Goal: Contribute content: Add original content to the website for others to see

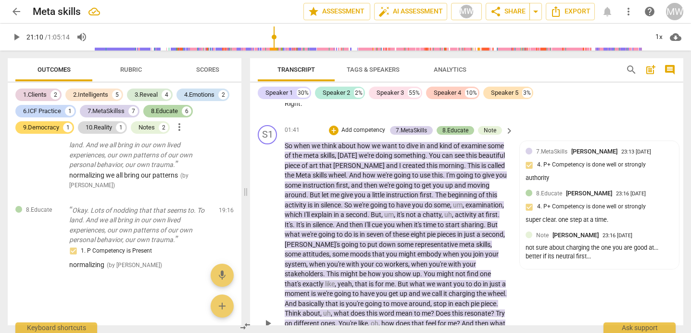
scroll to position [353, 0]
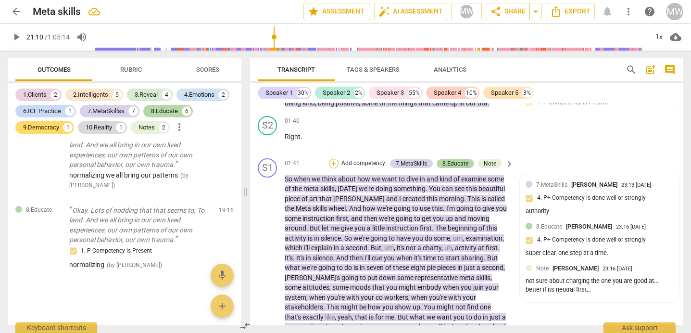
click at [329, 161] on div "+" at bounding box center [334, 164] width 10 height 10
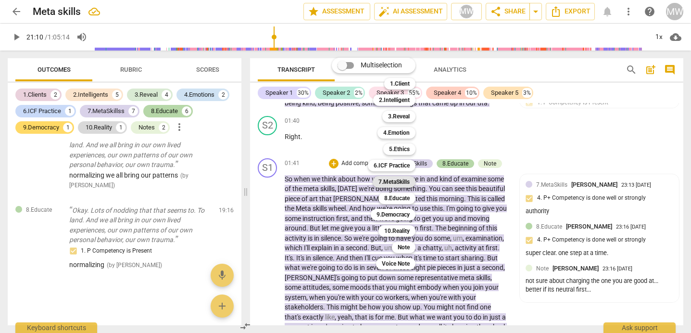
click at [390, 179] on b "7.MetaSkills" at bounding box center [393, 182] width 31 height 12
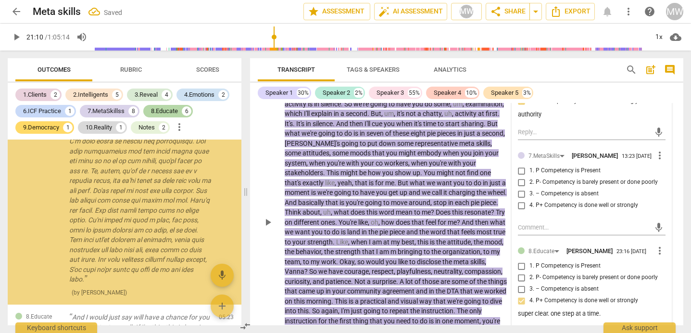
scroll to position [2989, 0]
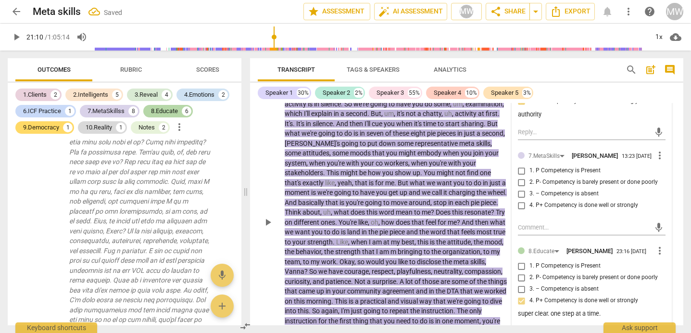
click at [520, 176] on input "1. P Competency is Present" at bounding box center [521, 171] width 15 height 12
checkbox input "true"
click at [524, 232] on textarea at bounding box center [584, 227] width 132 height 9
type textarea "c"
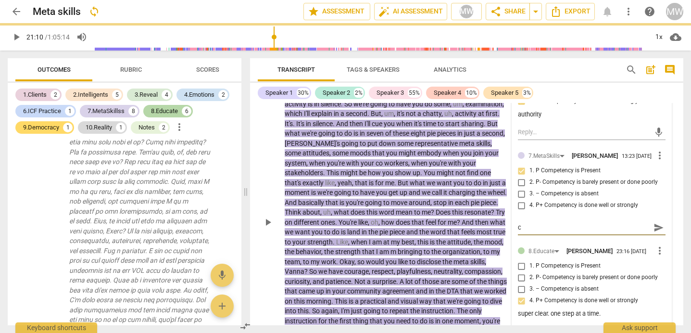
type textarea "cl"
type textarea "clarit"
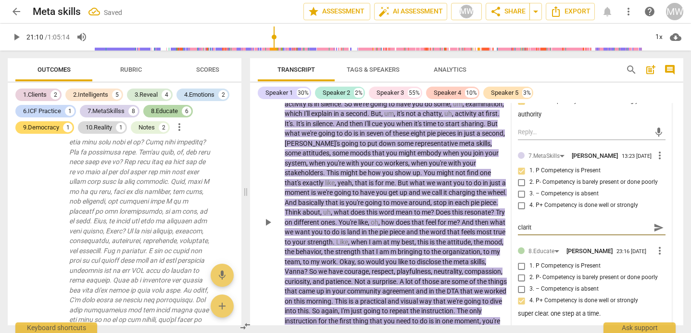
type textarea "clarity"
click at [256, 167] on div "S1 play_arrow pause 01:41 + Add competency 7.MetaSkillss 8.Educate Note keyboar…" at bounding box center [466, 214] width 433 height 388
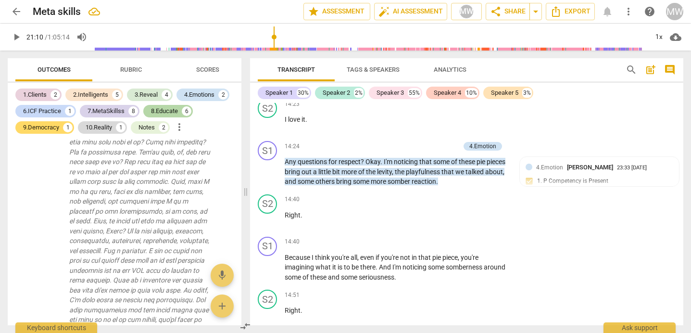
scroll to position [4364, 0]
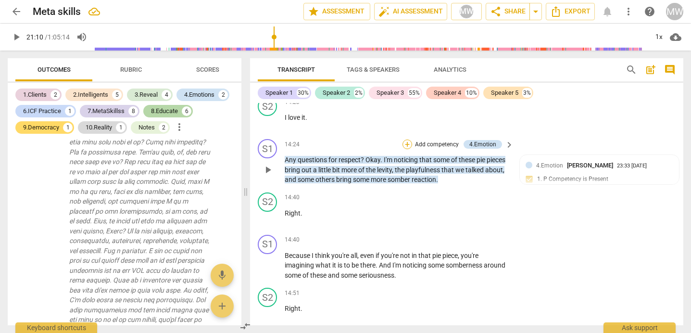
click at [407, 149] on div "+" at bounding box center [407, 144] width 10 height 10
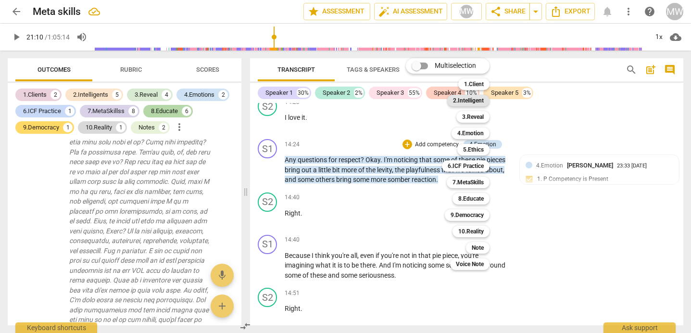
click at [474, 101] on b "2.Intelligent" at bounding box center [468, 101] width 31 height 12
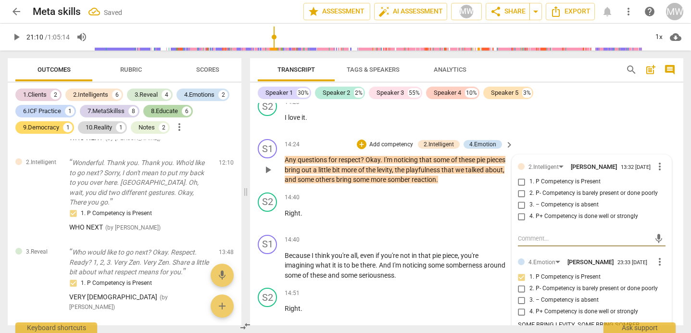
scroll to position [5541, 0]
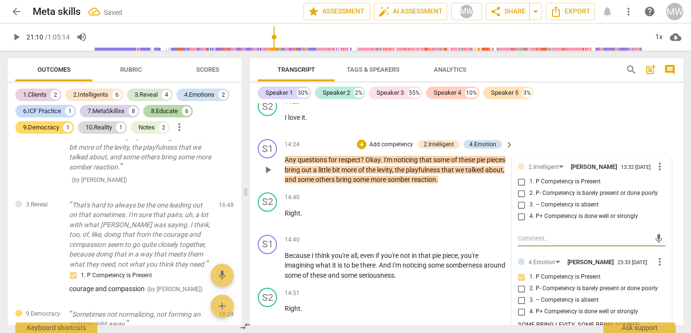
click at [519, 199] on input "2. P- Competency is barely present or done poorly" at bounding box center [521, 193] width 15 height 12
checkbox input "true"
click at [523, 243] on textarea at bounding box center [584, 238] width 132 height 9
type textarea "n"
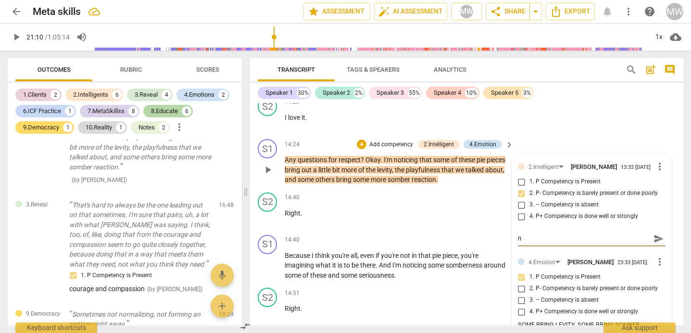
type textarea "ne"
type textarea "need to"
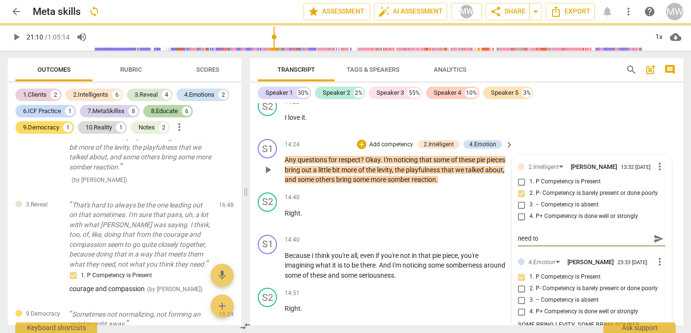
type textarea "need to"
type textarea "need to a"
type textarea "need to ask"
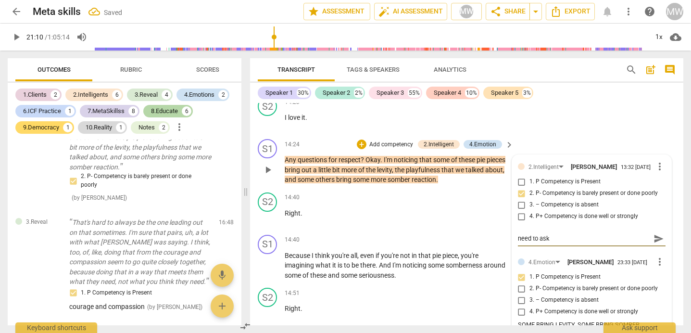
type textarea "need to ask ."
type textarea "need to ask .."
type textarea "need to ask ..."
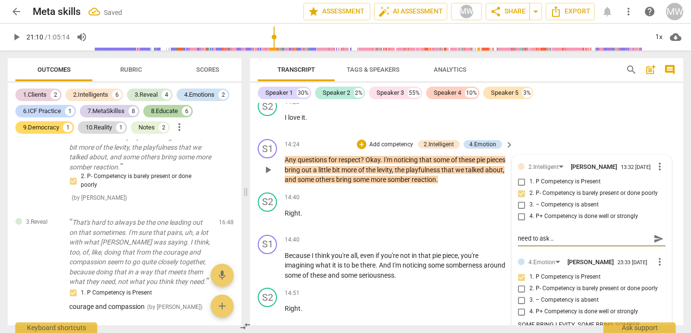
type textarea "need to ask ..."
type textarea "need to ask ...."
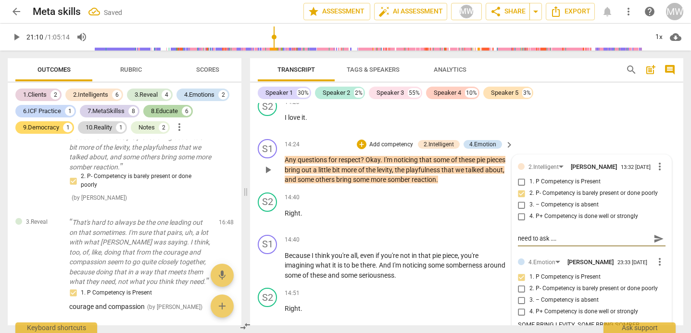
type textarea "need to ask .... w"
type textarea "need to ask .... wh"
type textarea "need to ask .... wha"
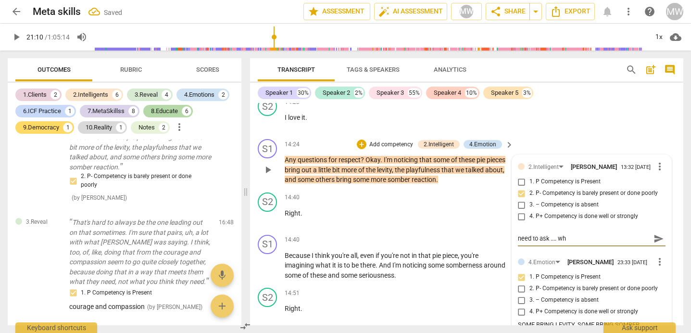
type textarea "need to ask .... wha"
type textarea "need to ask .... what"
type textarea "need to ask .... what o"
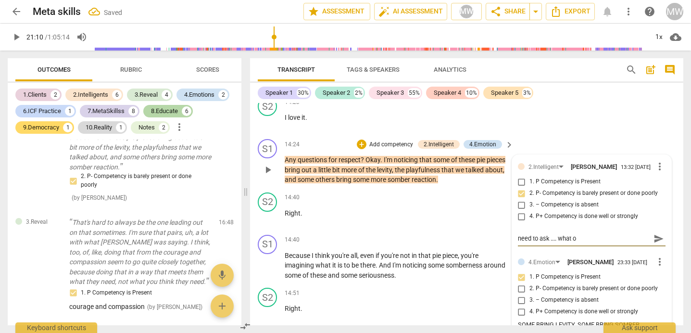
type textarea "need to ask .... what od"
type textarea "need to ask .... what o"
type textarea "need to ask .... what"
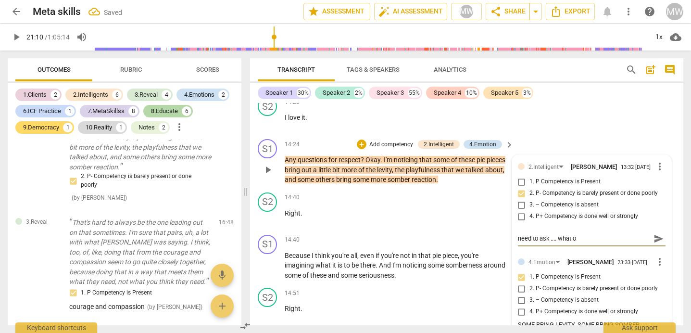
type textarea "need to ask .... what"
type textarea "need to ask .... what d"
type textarea "need to ask .... what do"
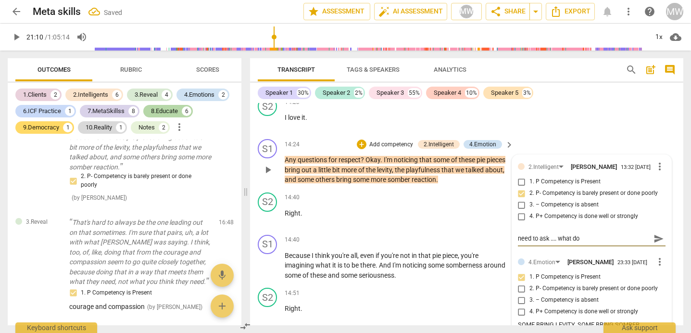
type textarea "need to ask .... what do"
type textarea "need to ask .... what do u"
type textarea "need to ask .... what do uy"
type textarea "need to ask .... what do uyo"
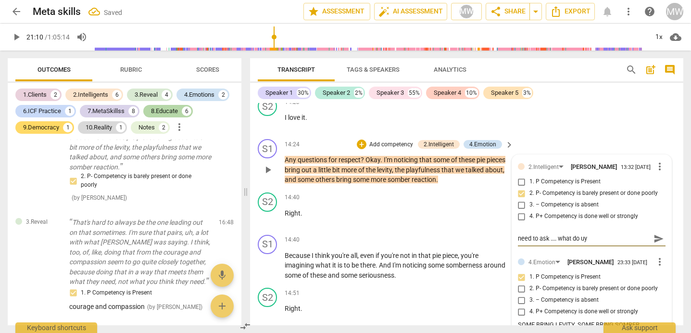
type textarea "need to ask .... what do uyo"
type textarea "need to ask .... what do uyou"
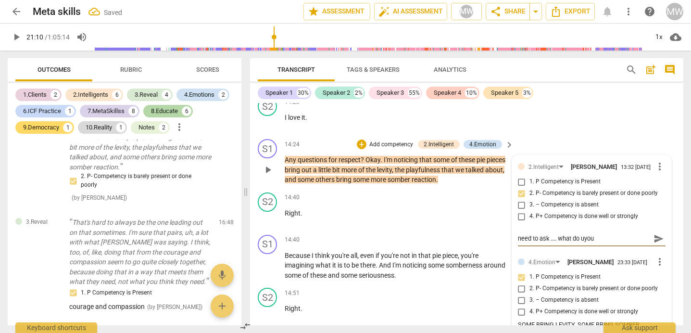
type textarea "need to ask .... what do uyou t"
type textarea "need to ask .... what do uyou th"
type textarea "need to ask .... what do uyou thi"
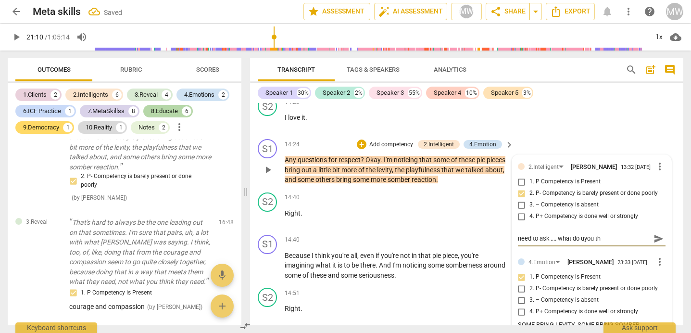
type textarea "need to ask .... what do uyou thi"
type textarea "need to ask .... what do uyou thin"
type textarea "need to ask .... what do uyou think"
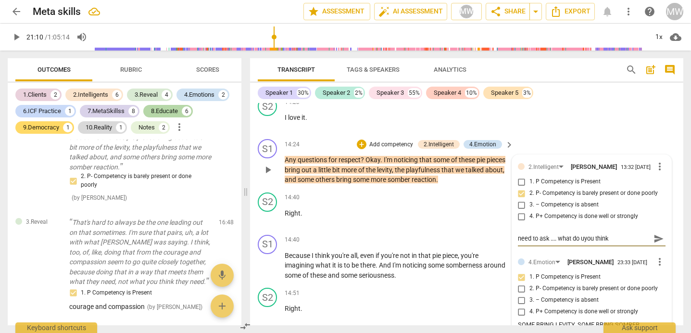
type textarea "need to ask .... what do uyou think?"
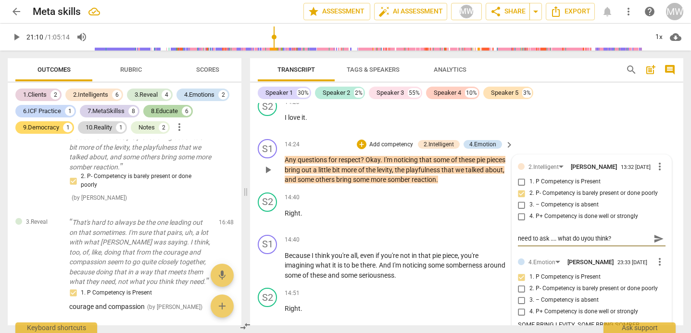
type textarea "need to ask .... what do uyou think?"
type textarea "need to ask .... what do uyou think? s"
type textarea "need to ask .... what do uyou think? so"
type textarea "need to ask .... what do uyou think? som"
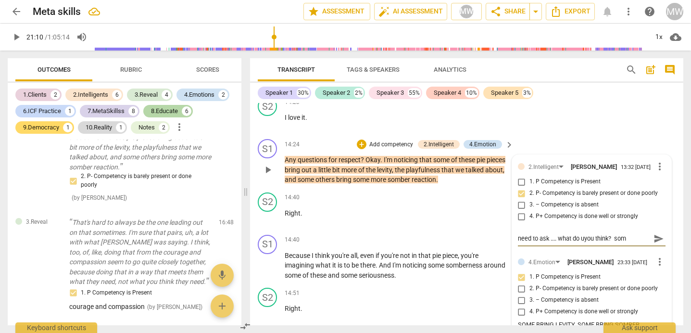
type textarea "need to ask .... what do uyou think? somb"
type textarea "need to ask .... what do uyou think? [GEOGRAPHIC_DATA]"
type textarea "need to ask .... what do uyou think? somber"
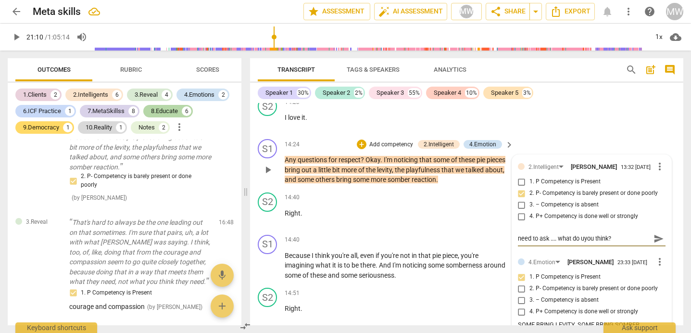
type textarea "need to ask .... what do uyou think? somber"
type textarea "need to ask .... what do uyou think? somber/"
type textarea "need to ask .... what do uyou think? somber/l"
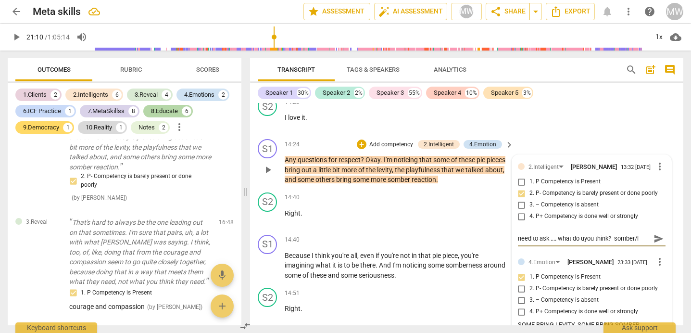
type textarea "need to ask .... what do uyou think? somber/li"
type textarea "need to ask .... what do uyou think? somber/lig"
type textarea "need to ask .... what do uyou think? somber/ligh"
type textarea "need to ask .... what do uyou think? somber/light"
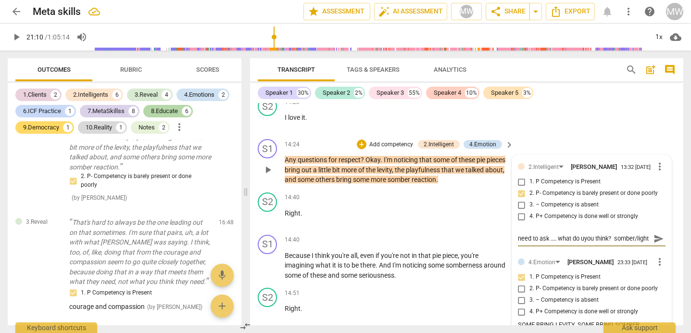
scroll to position [8, 0]
type textarea "need to ask .... what do uyou think? somber/lightn"
type textarea "need to ask .... what do uyou think? somber/lightne"
type textarea "need to ask .... what do uyou think? somber/lightnes"
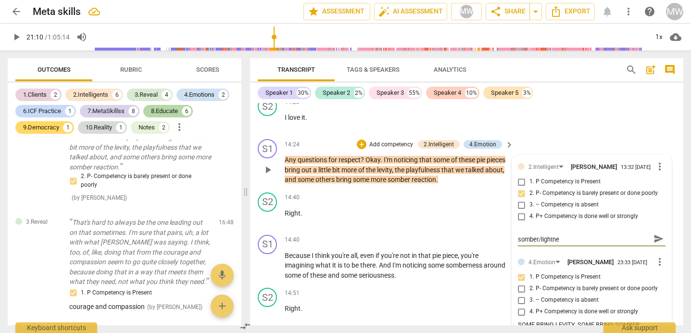
type textarea "need to ask .... what do uyou think? somber/lightnes"
type textarea "need to ask .... what do uyou think? somber/lightness"
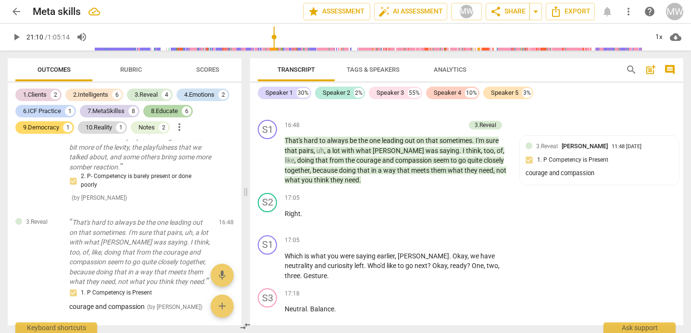
scroll to position [5800, 0]
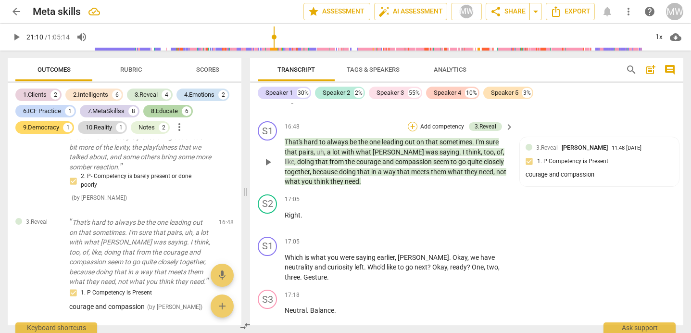
type textarea "need to ask .... what do uyou think? somber/lightness"
click at [412, 131] on div "+" at bounding box center [413, 127] width 10 height 10
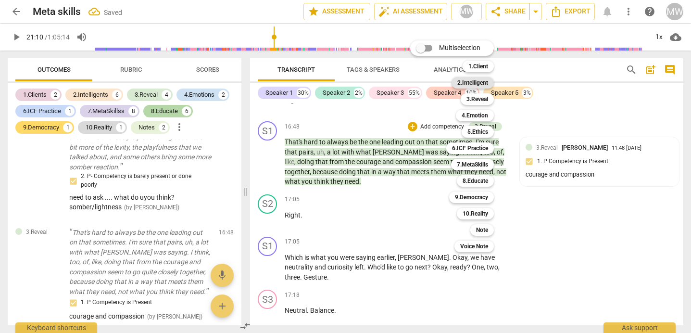
click at [479, 81] on b "2.Intelligent" at bounding box center [472, 83] width 31 height 12
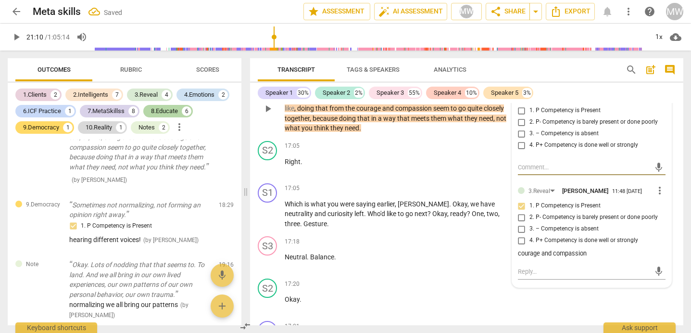
scroll to position [5842, 0]
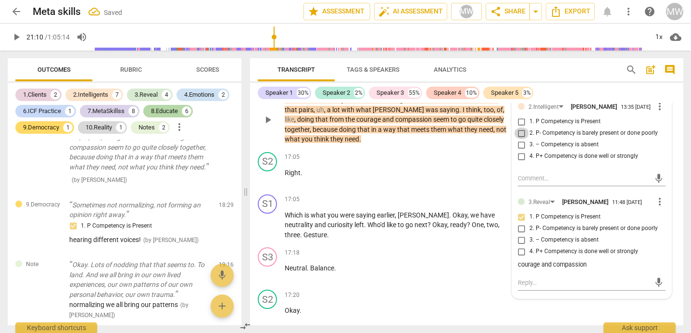
click at [520, 139] on input "2. P- Competency is barely present or done poorly" at bounding box center [521, 133] width 15 height 12
checkbox input "true"
click at [518, 183] on textarea at bounding box center [584, 177] width 132 height 9
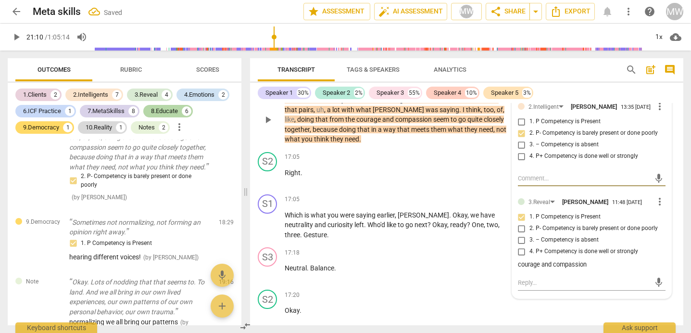
type textarea "y"
type textarea "yo"
type textarea "you"
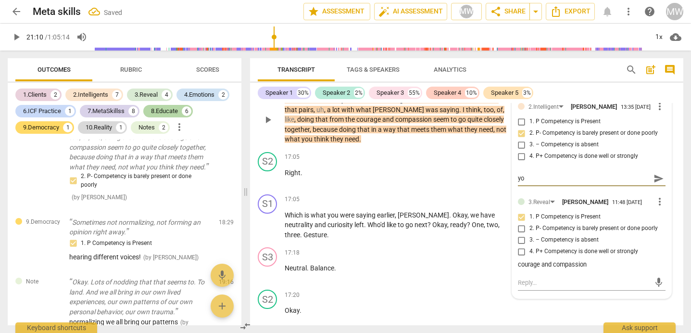
type textarea "you"
type textarea "you s"
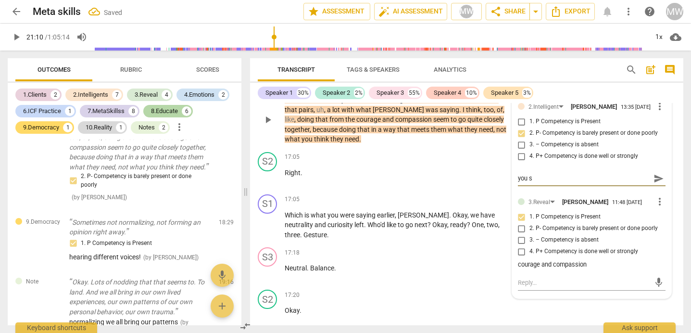
type textarea "you sa"
type textarea "you say"
type textarea "you say c"
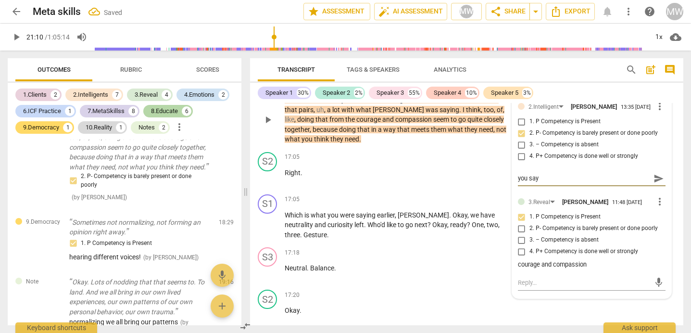
type textarea "you say c"
type textarea "you say co"
type textarea "you say cou"
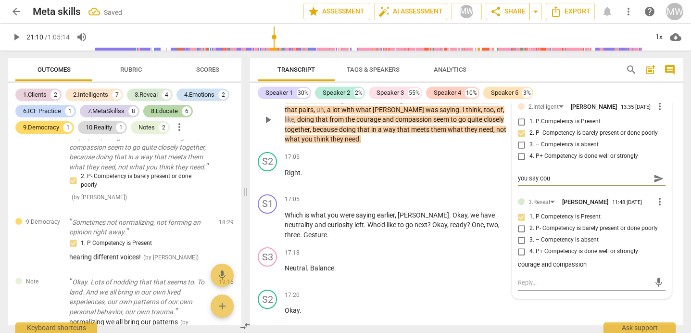
type textarea "you say cour"
type textarea "you say coura"
type textarea "you say courag"
type textarea "you say courage"
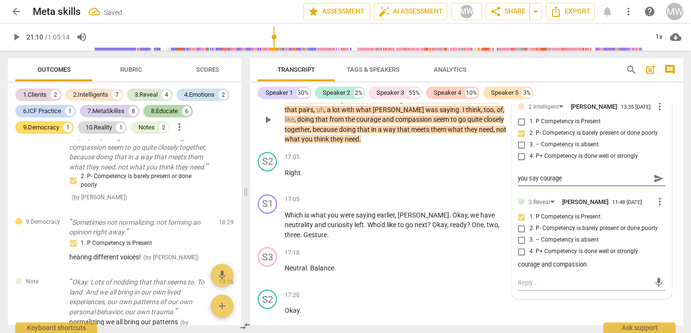
type textarea "you say courage a"
type textarea "you say courage an"
type textarea "you say courage anc"
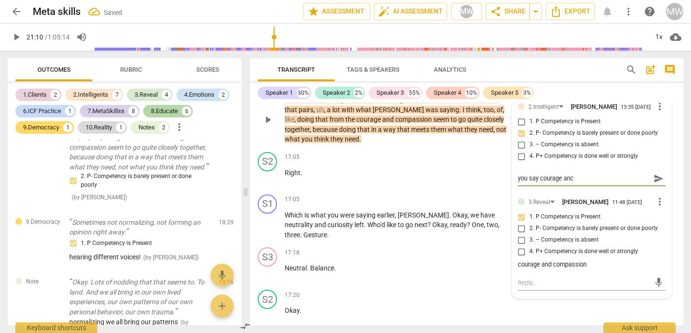
type textarea "you say courage anc"
type textarea "you say courage anc o"
type textarea "you say courage anc"
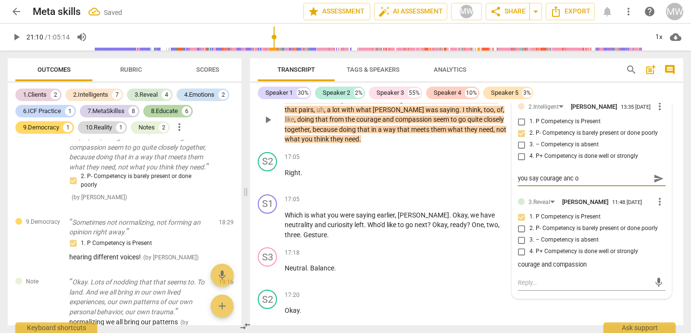
type textarea "you say courage anc"
type textarea "you say courage anc c"
type textarea "you say courage anc"
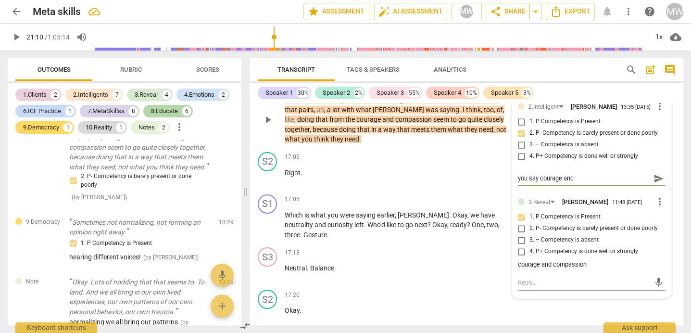
type textarea "you say courage anc"
type textarea "you say courage an"
type textarea "you say courage and"
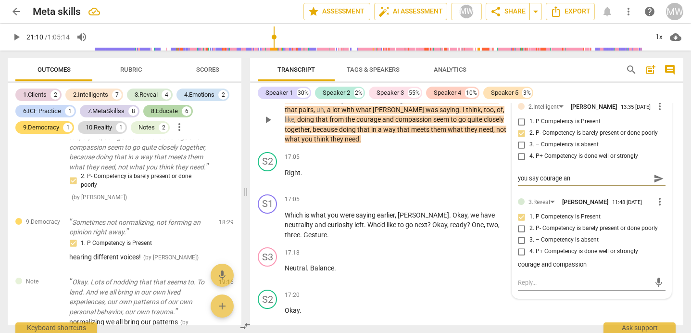
type textarea "you say courage and"
type textarea "you say courage and c"
type textarea "you say courage and co"
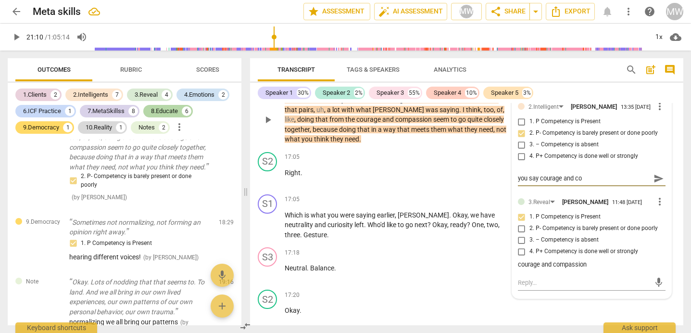
type textarea "you say courage and com"
type textarea "you say courage and comp"
type textarea "you say courage and compa"
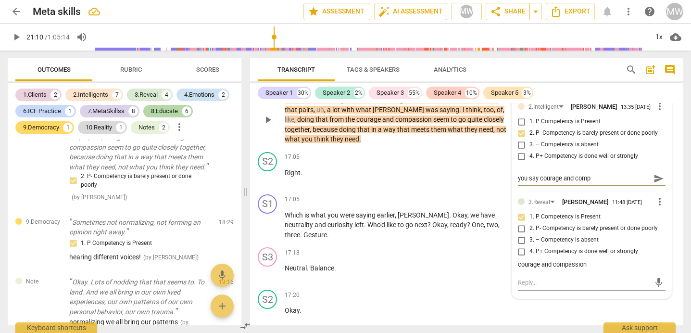
type textarea "you say courage and compa"
type textarea "you say courage and compas"
type textarea "you say courage and compass"
type textarea "you say courage and compassi"
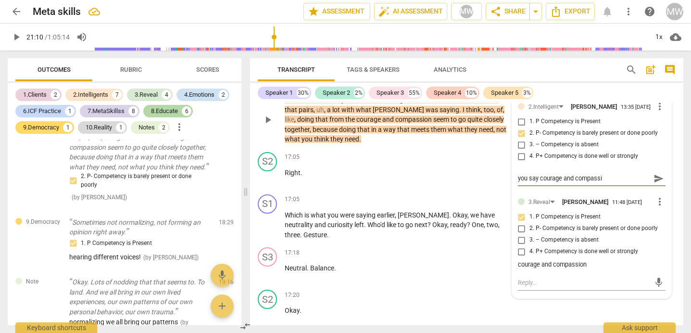
type textarea "you say courage and compassio"
type textarea "you say courage and compassion"
type textarea "you say courage and compassion g"
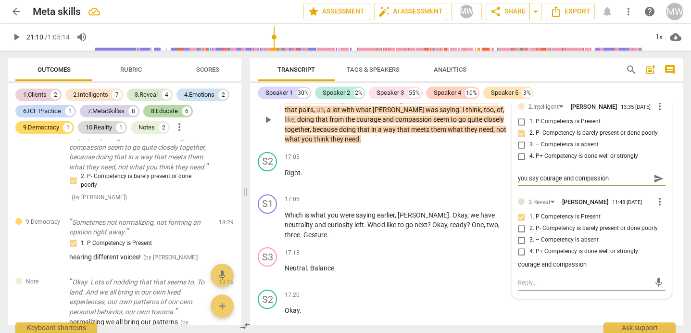
type textarea "you say courage and compassion g"
type textarea "you say courage and compassion go"
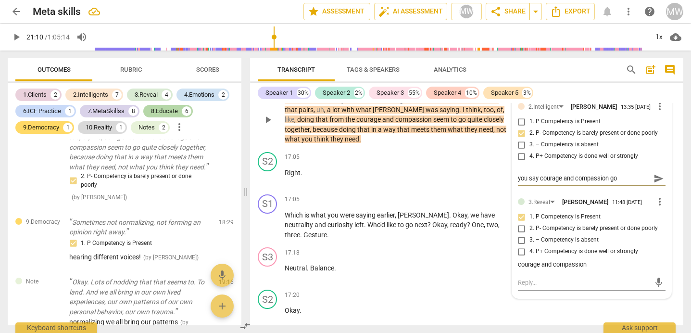
type textarea "you say courage and compassion go t"
type textarea "you say courage and compassion go to"
type textarea "you say courage and compassion go tog"
type textarea "you say courage and compassion go toge"
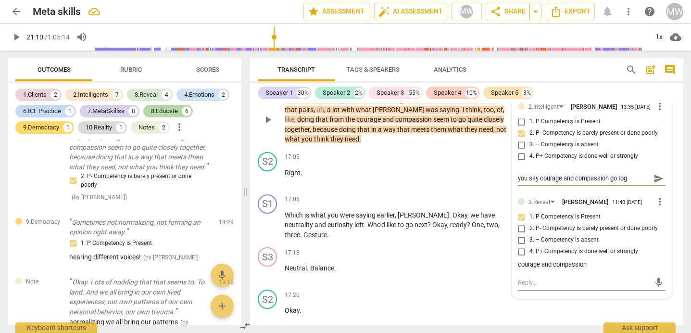
type textarea "you say courage and compassion go toge"
type textarea "you say courage and compassion go toget"
type textarea "you say courage and compassion go togeth"
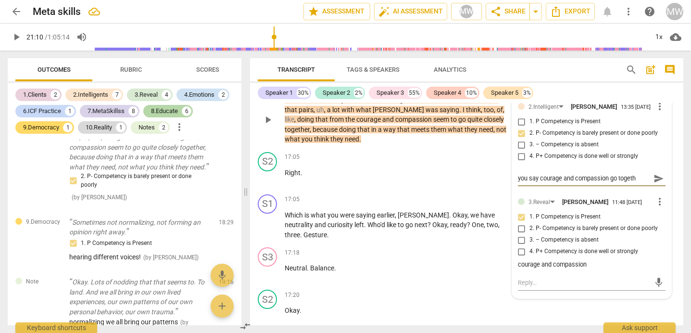
type textarea "you say courage and compassion go togethe"
type textarea "you say courage and compassion go together"
type textarea "you say courage and compassion go together."
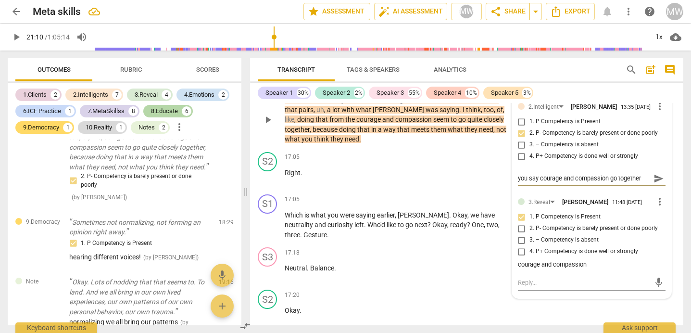
type textarea "you say courage and compassion go together."
type textarea "you say courage and compassion go together.."
type textarea "you say courage and compassion go together..."
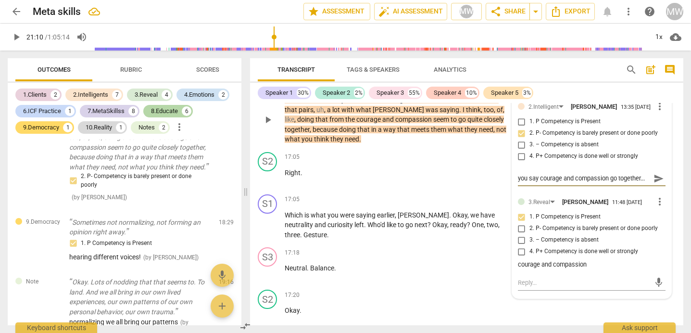
type textarea "you say courage and compassion go together..."
type textarea "you say courage and compassion go together... ne"
type textarea "you say courage and compassion go together... nee"
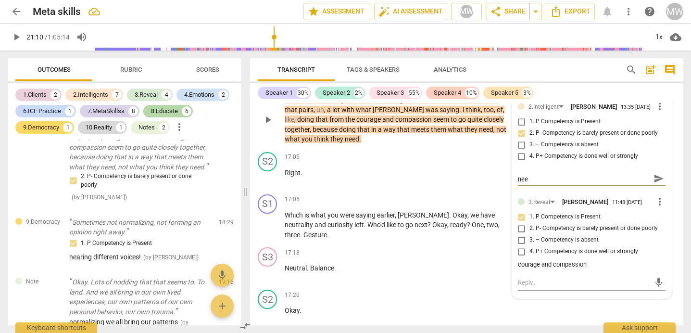
type textarea "you say courage and compassion go together... neee"
type textarea "you say courage and compassion go together... neeed"
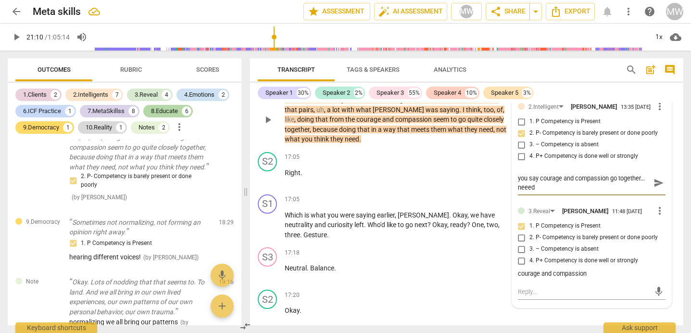
scroll to position [0, 0]
type textarea "you say courage and compassion go together... neeed t"
type textarea "you say courage and compassion go together... neeed to"
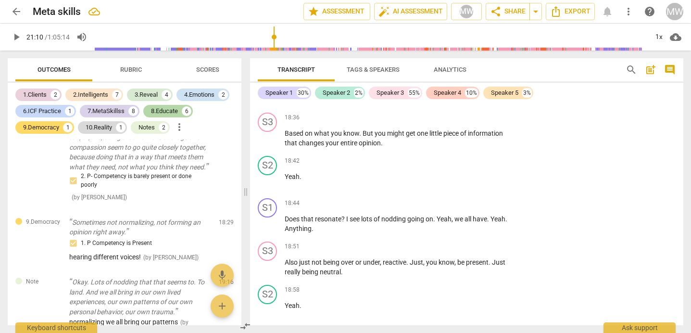
scroll to position [6563, 0]
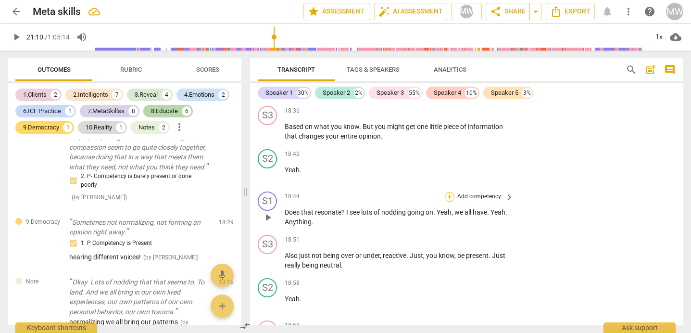
click at [450, 201] on div "+" at bounding box center [450, 197] width 10 height 10
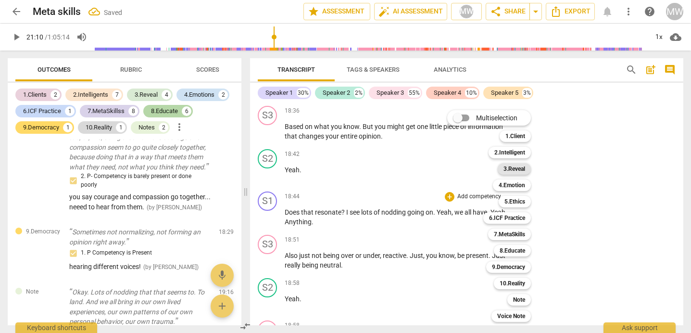
click at [513, 169] on b "3.Reveal" at bounding box center [514, 169] width 22 height 12
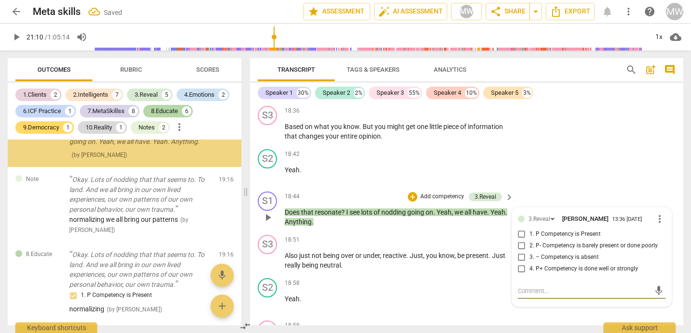
scroll to position [5954, 0]
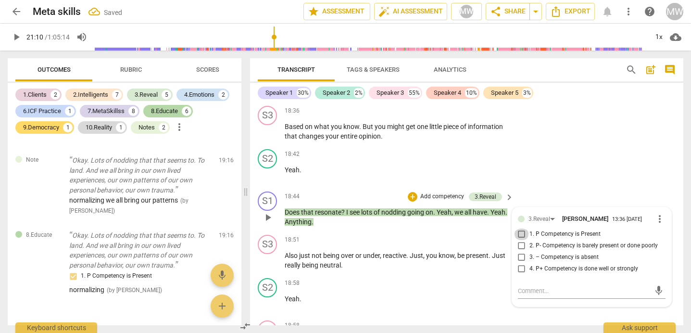
click at [518, 240] on input "1. P Competency is Present" at bounding box center [521, 234] width 15 height 12
click at [528, 295] on textarea at bounding box center [584, 290] width 132 height 9
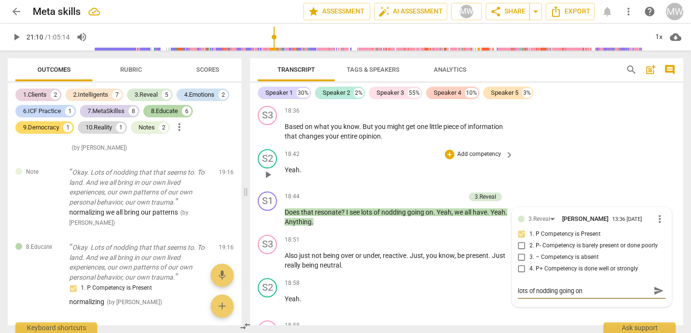
scroll to position [6575, 0]
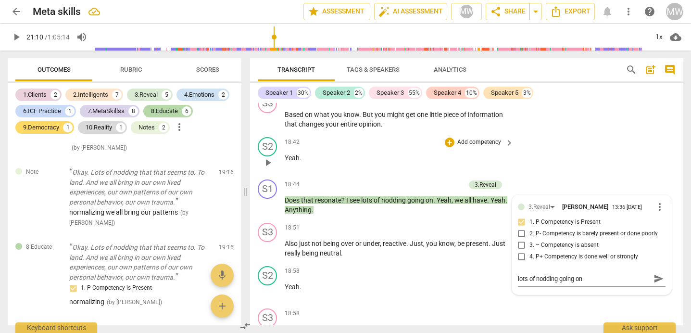
click at [389, 163] on p "Yeah ." at bounding box center [397, 158] width 224 height 10
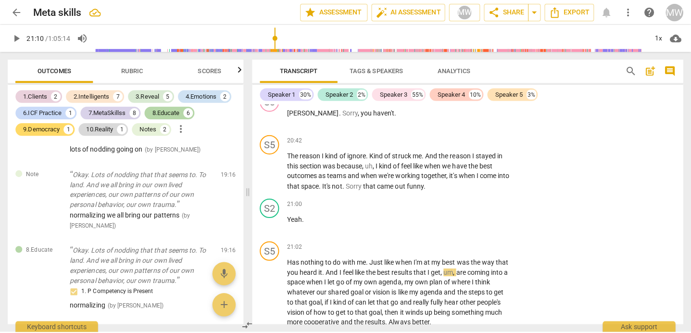
scroll to position [7338, 0]
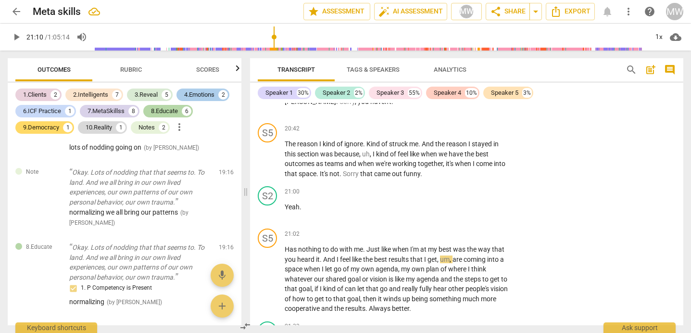
click at [198, 95] on div "4.Emotions" at bounding box center [199, 95] width 30 height 10
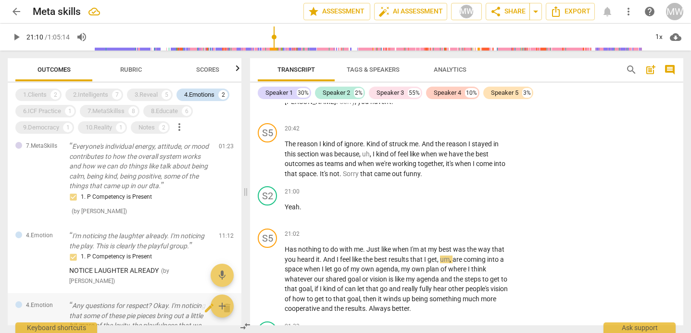
scroll to position [0, 0]
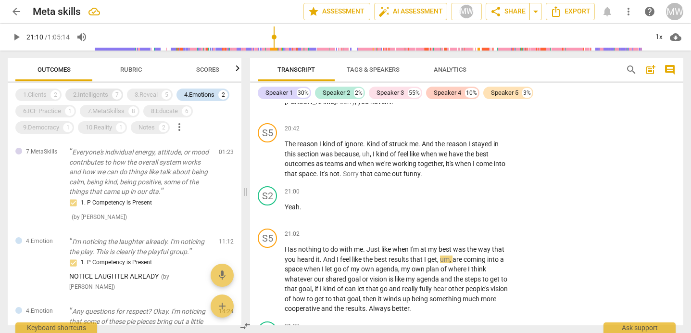
click at [93, 94] on div "2.Intelligents" at bounding box center [90, 95] width 35 height 10
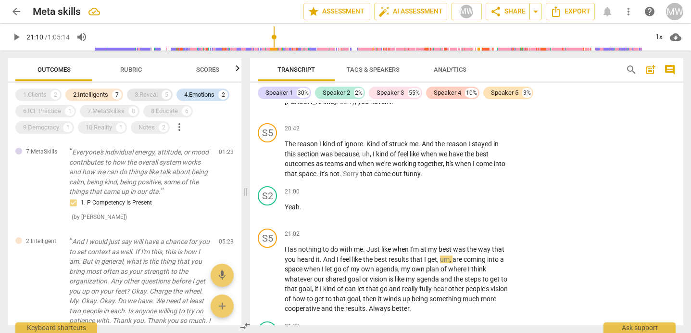
click at [142, 93] on div "3.Reveal" at bounding box center [146, 95] width 23 height 10
click at [201, 94] on div "4.Emotions" at bounding box center [199, 95] width 30 height 10
click at [99, 93] on div "2.Intelligents" at bounding box center [90, 95] width 35 height 10
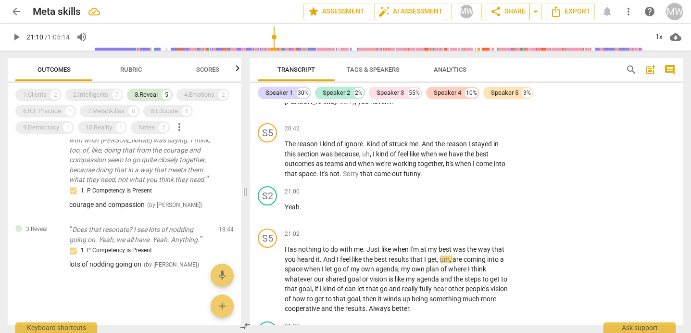
scroll to position [487, 0]
click at [201, 96] on div "4.Emotions" at bounding box center [199, 95] width 30 height 10
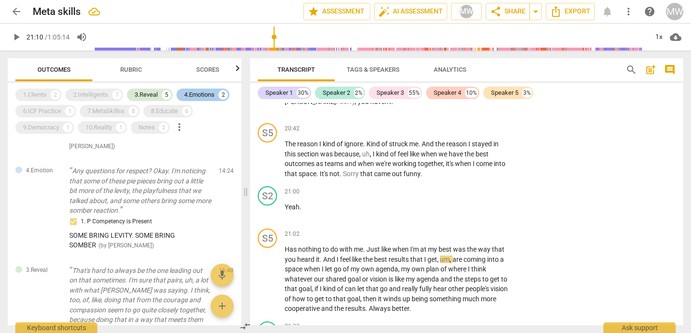
scroll to position [656, 0]
